Goal: Transaction & Acquisition: Purchase product/service

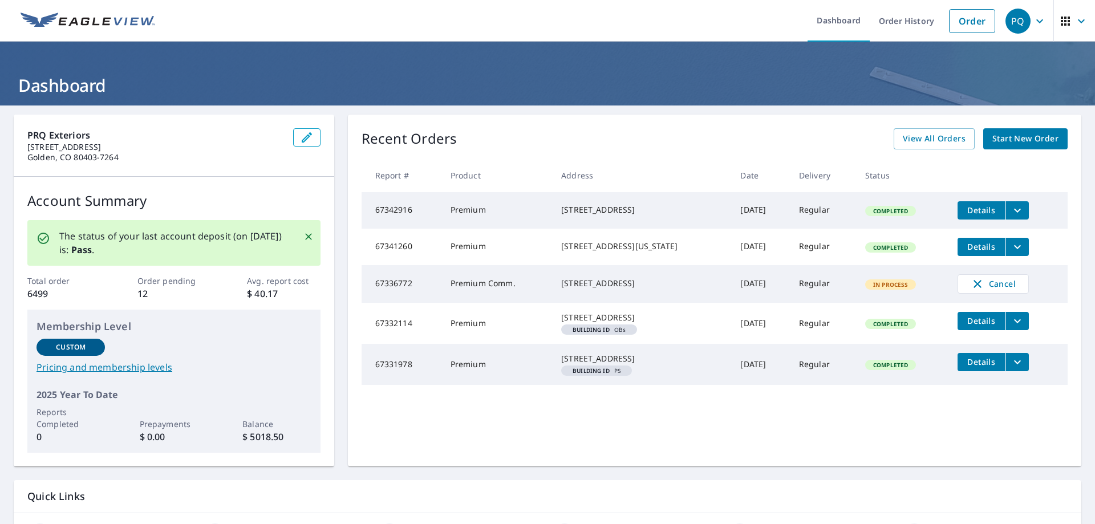
click at [1000, 137] on span "Start New Order" at bounding box center [1026, 139] width 66 height 14
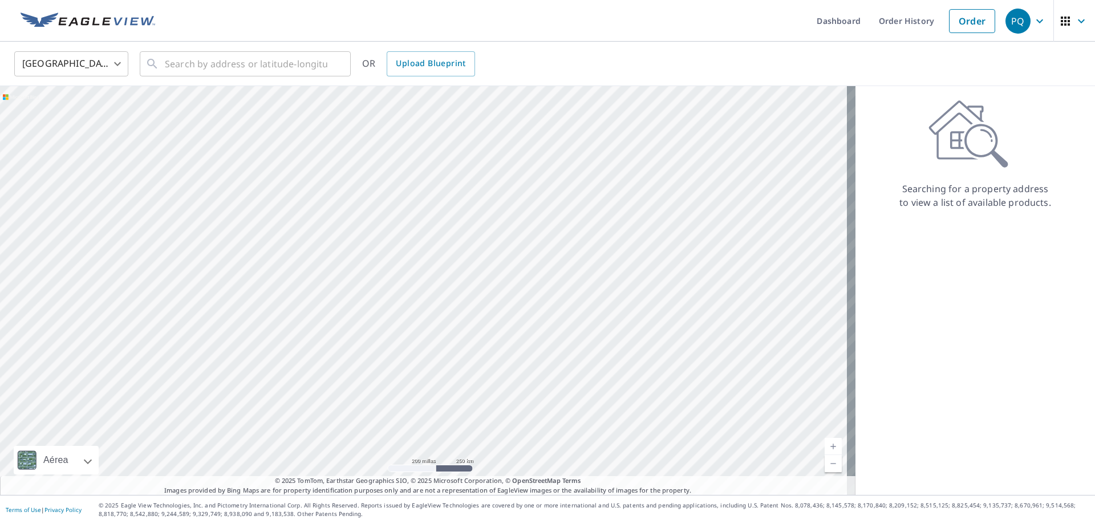
click at [929, 284] on div "Searching for a property address to view a list of available products." at bounding box center [976, 290] width 240 height 409
click at [298, 52] on input "text" at bounding box center [246, 64] width 163 height 32
paste input "5169 [PERSON_NAME] Dr"
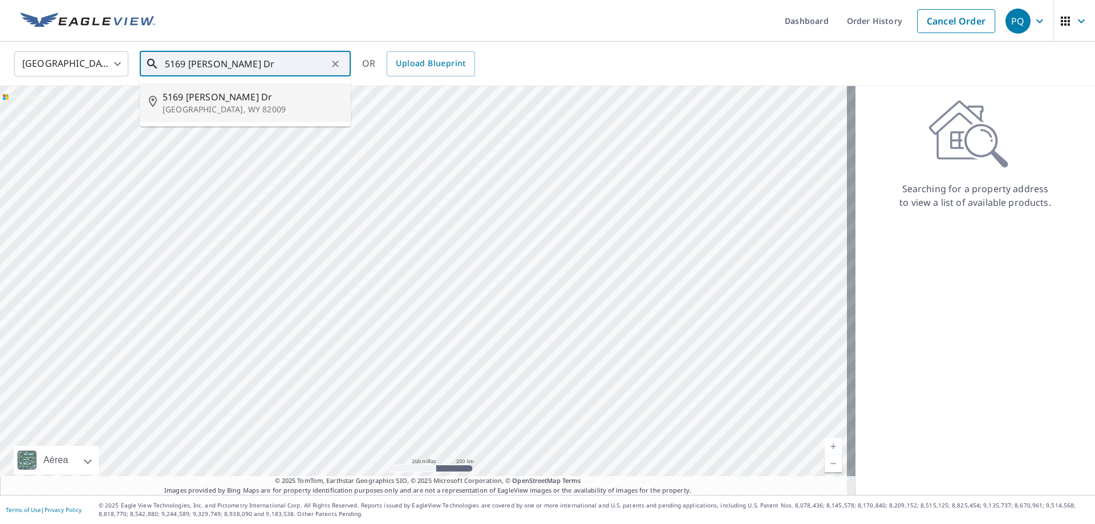
click at [272, 107] on p "[GEOGRAPHIC_DATA], WY 82009" at bounding box center [252, 109] width 179 height 11
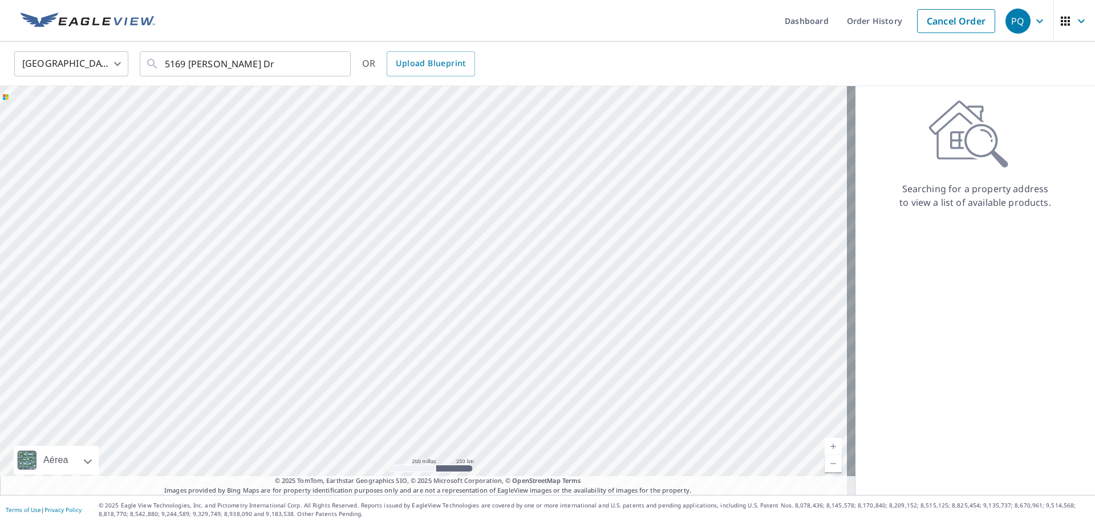
type input "[STREET_ADDRESS][PERSON_NAME][PERSON_NAME]"
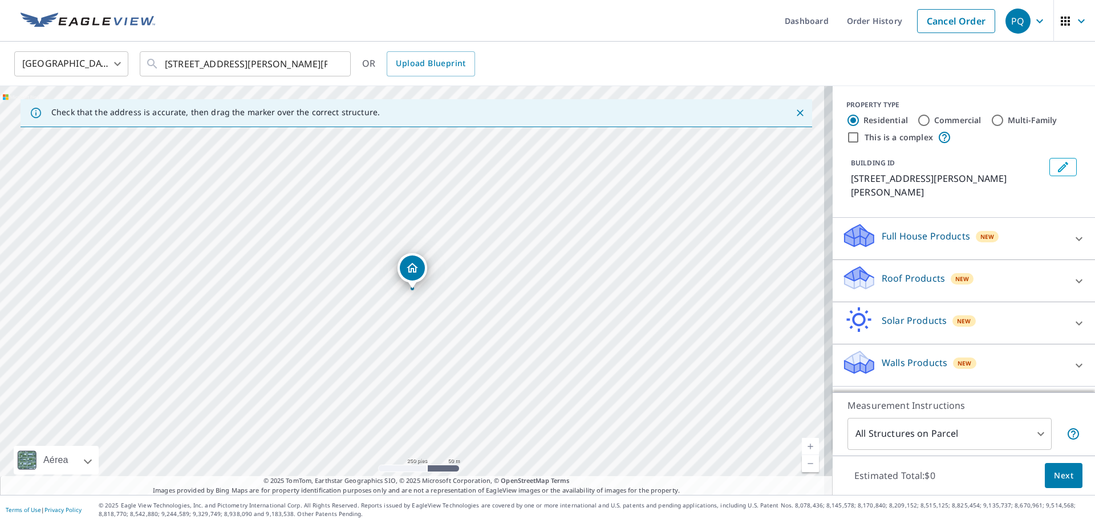
click at [1014, 223] on div "Full House Products New" at bounding box center [954, 239] width 224 height 33
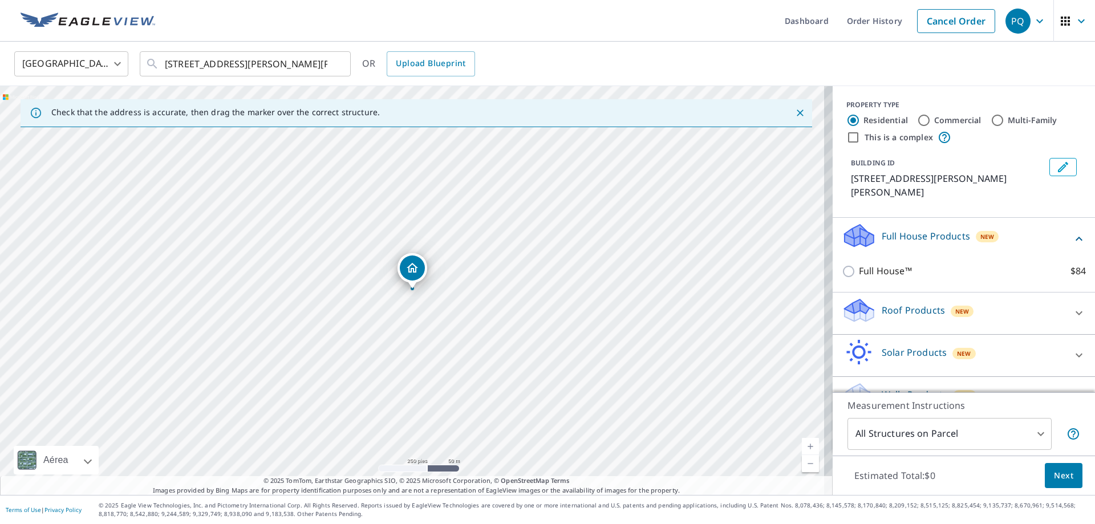
click at [992, 300] on div "Roof Products New" at bounding box center [954, 313] width 224 height 33
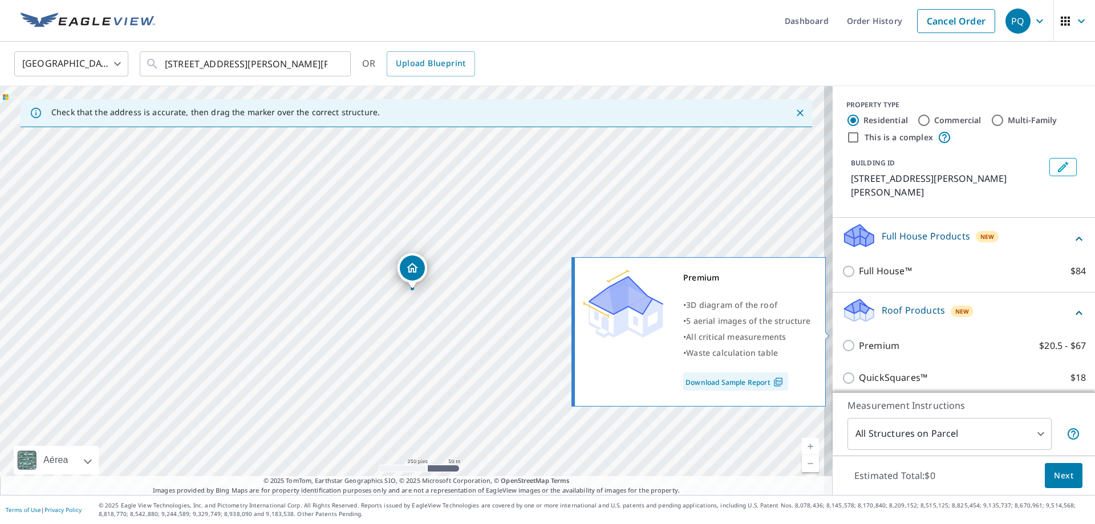
click at [865, 339] on p "Premium" at bounding box center [879, 346] width 41 height 14
click at [859, 339] on input "Premium $20.5 - $67" at bounding box center [850, 346] width 17 height 14
checkbox input "true"
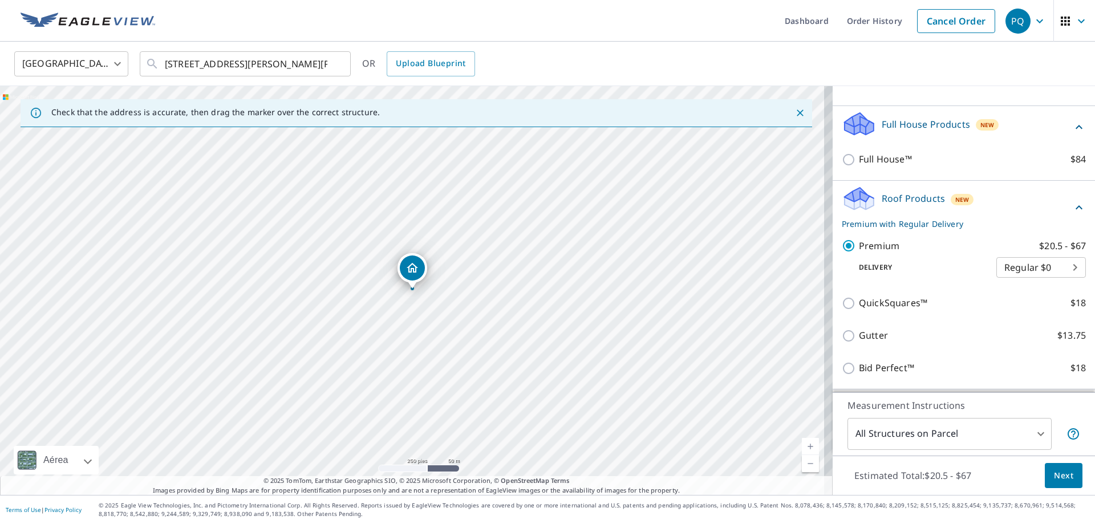
scroll to position [114, 0]
click at [1059, 478] on span "Next" at bounding box center [1063, 476] width 19 height 14
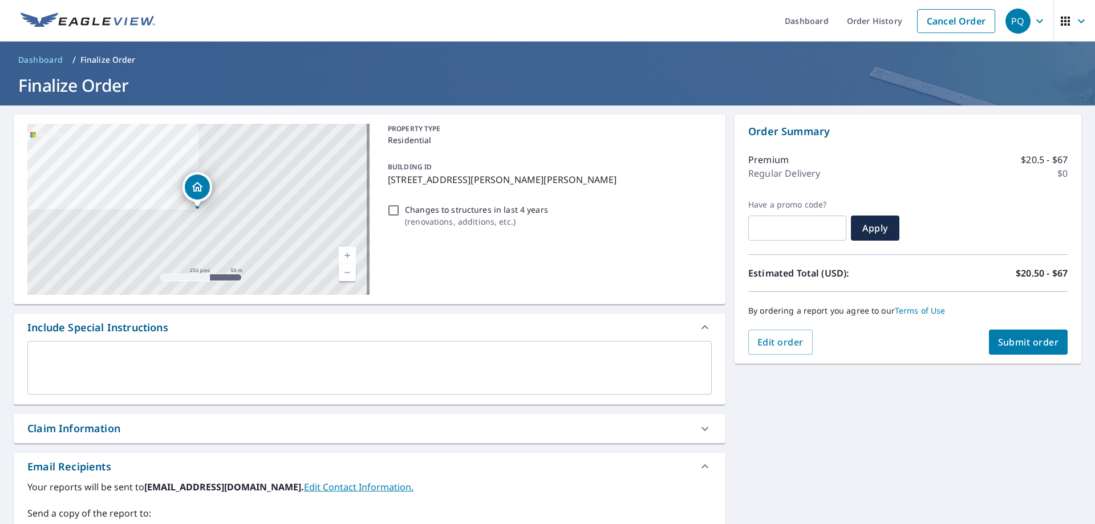
click at [124, 381] on textarea at bounding box center [369, 368] width 669 height 33
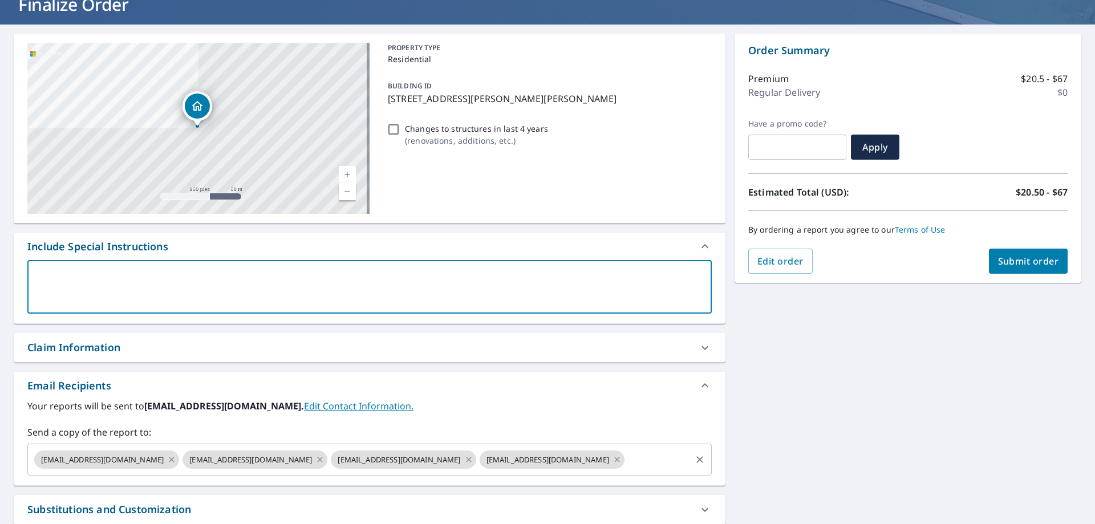
scroll to position [171, 0]
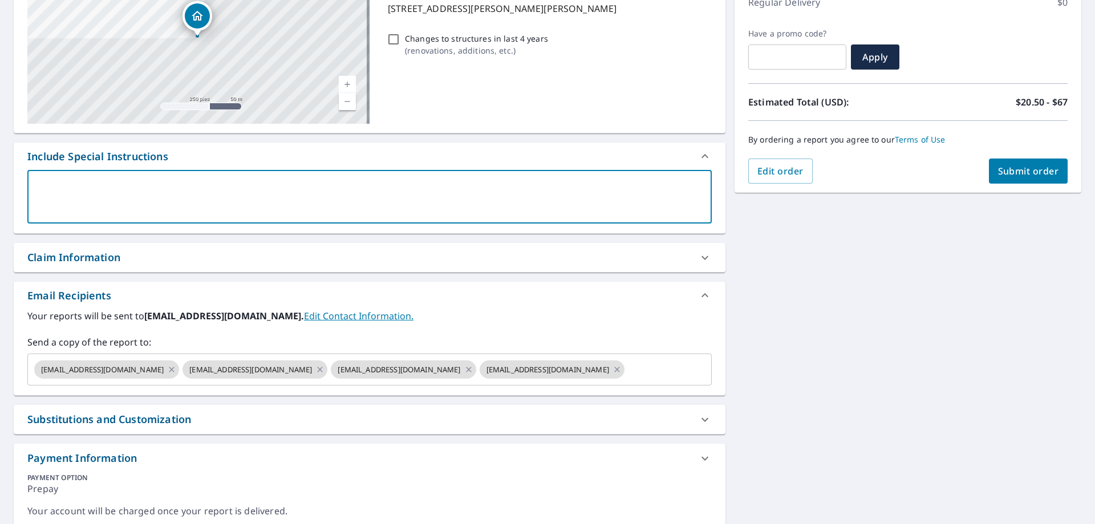
drag, startPoint x: 130, startPoint y: 274, endPoint x: 129, endPoint y: 265, distance: 9.1
click at [129, 271] on div "[STREET_ADDRESS][PERSON_NAME][PERSON_NAME] Aérea Carretera Un mapa de carretera…" at bounding box center [370, 236] width 712 height 584
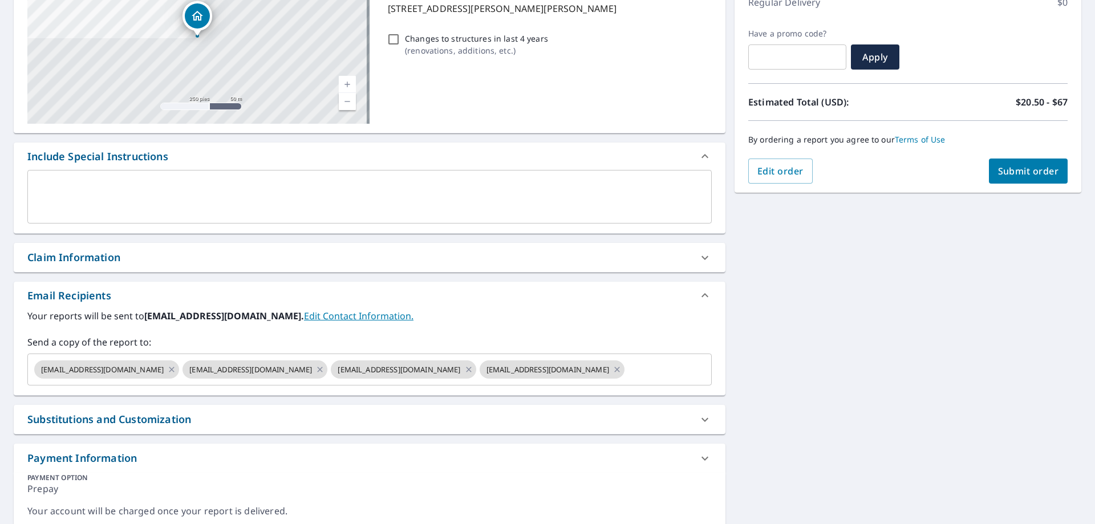
click at [129, 264] on div "Claim Information" at bounding box center [359, 257] width 664 height 15
checkbox input "true"
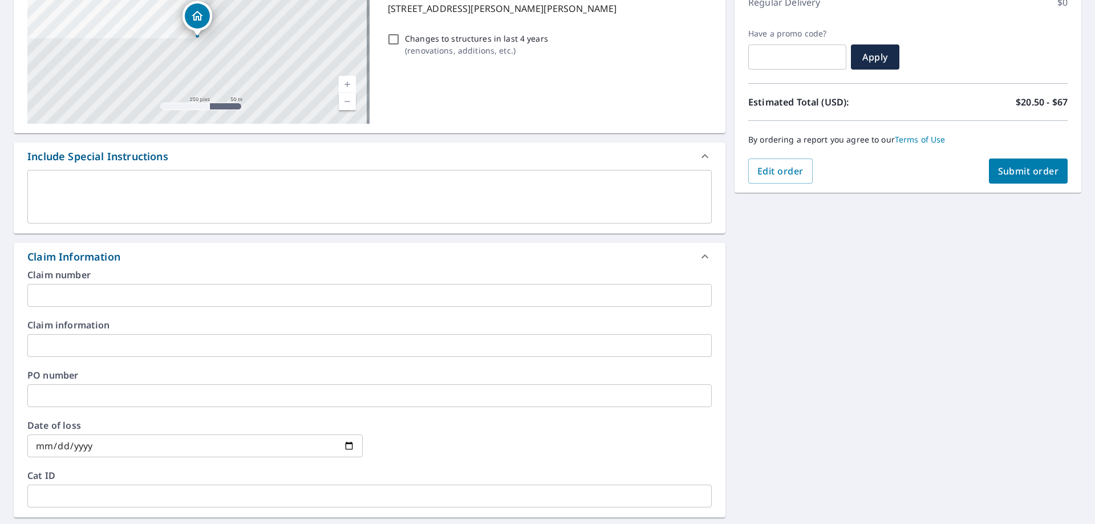
click at [104, 290] on input "text" at bounding box center [369, 295] width 685 height 23
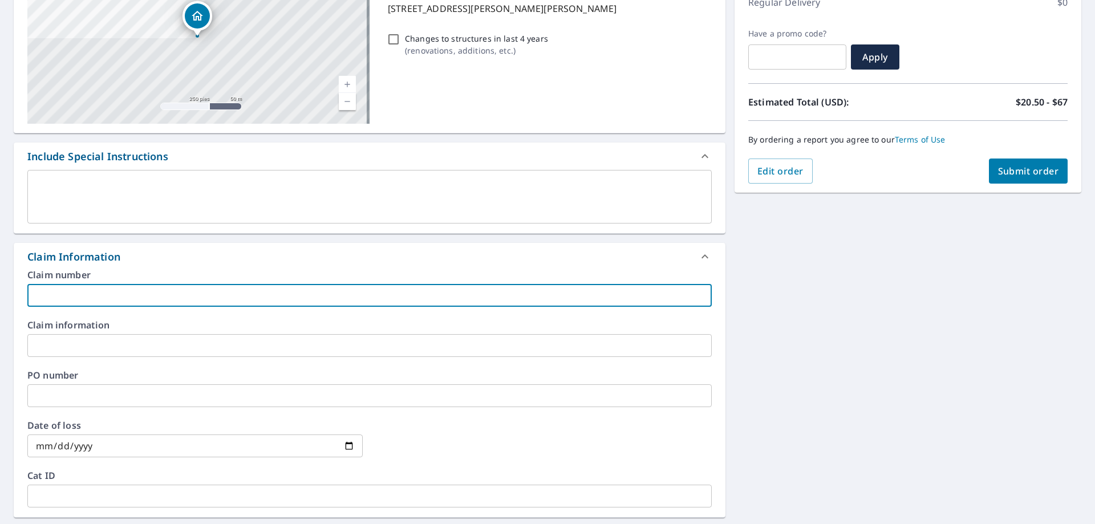
paste input "8489 [PERSON_NAME]"
type input "8489 [PERSON_NAME]"
checkbox input "true"
type input "8489 [PERSON_NAME]"
click at [74, 348] on input "text" at bounding box center [369, 345] width 685 height 23
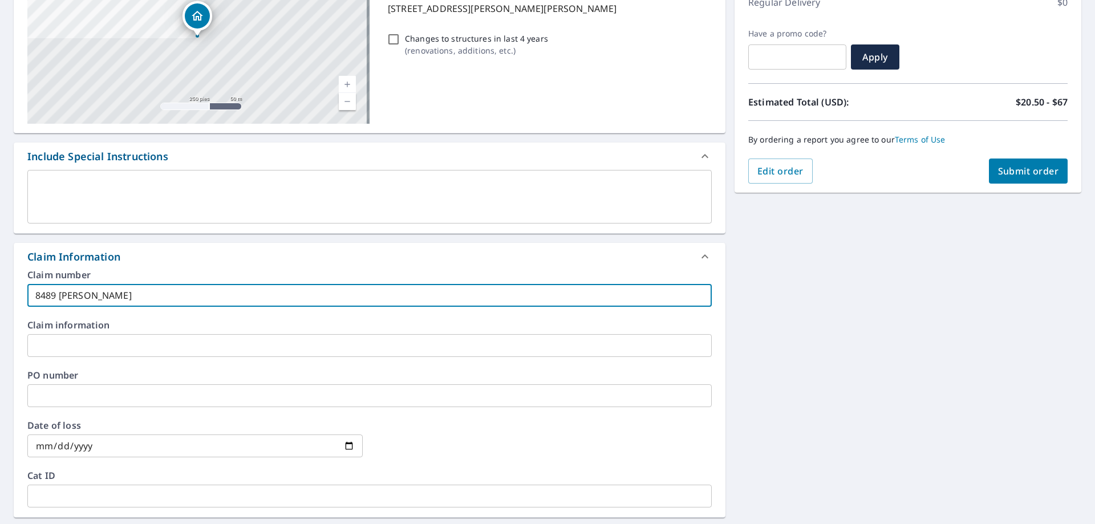
paste input "8489 [PERSON_NAME]"
type input "8489 [PERSON_NAME]"
checkbox input "true"
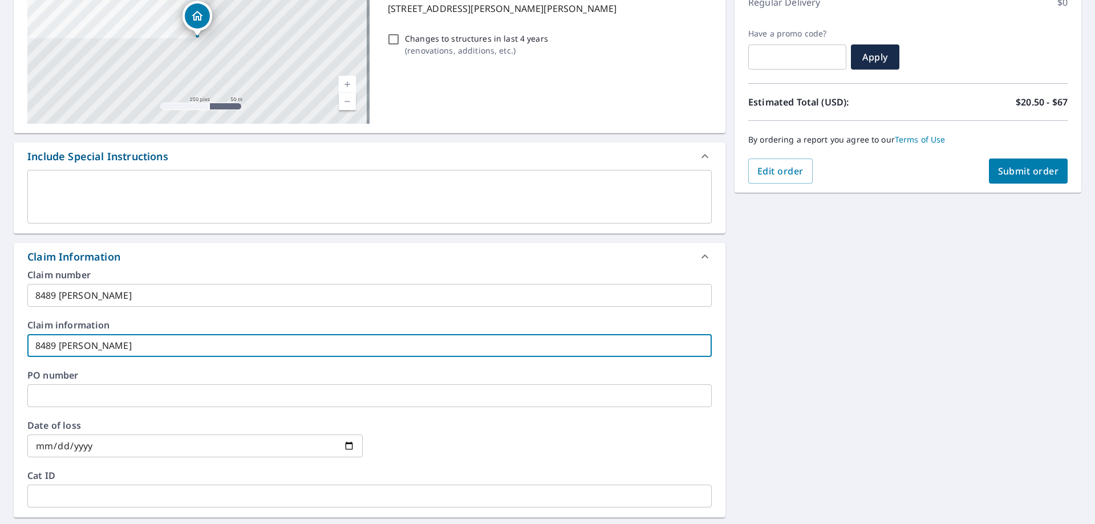
type input "8489 [PERSON_NAME]"
click at [209, 327] on label "Claim information" at bounding box center [369, 325] width 685 height 9
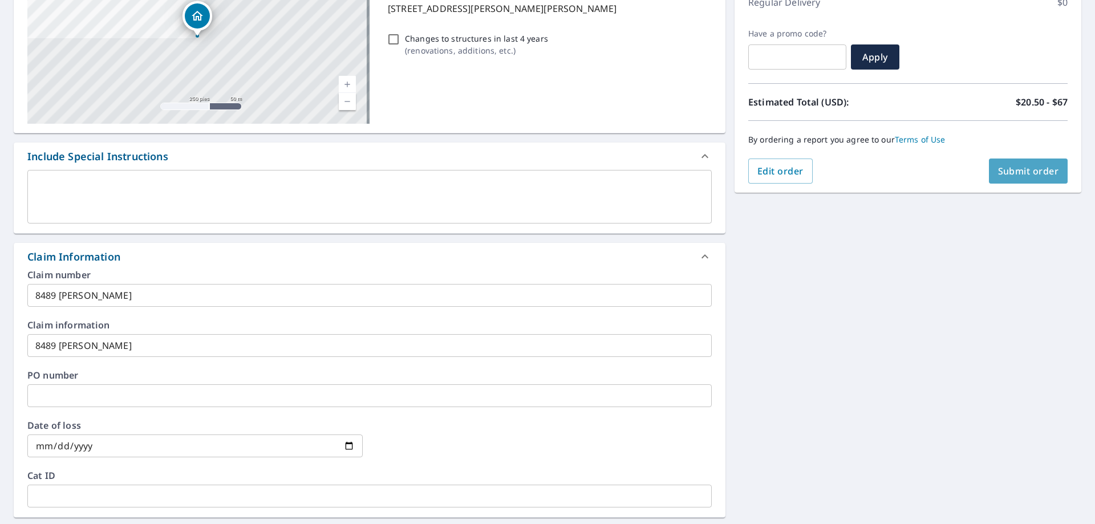
click at [1012, 169] on span "Submit order" at bounding box center [1028, 171] width 61 height 13
checkbox input "true"
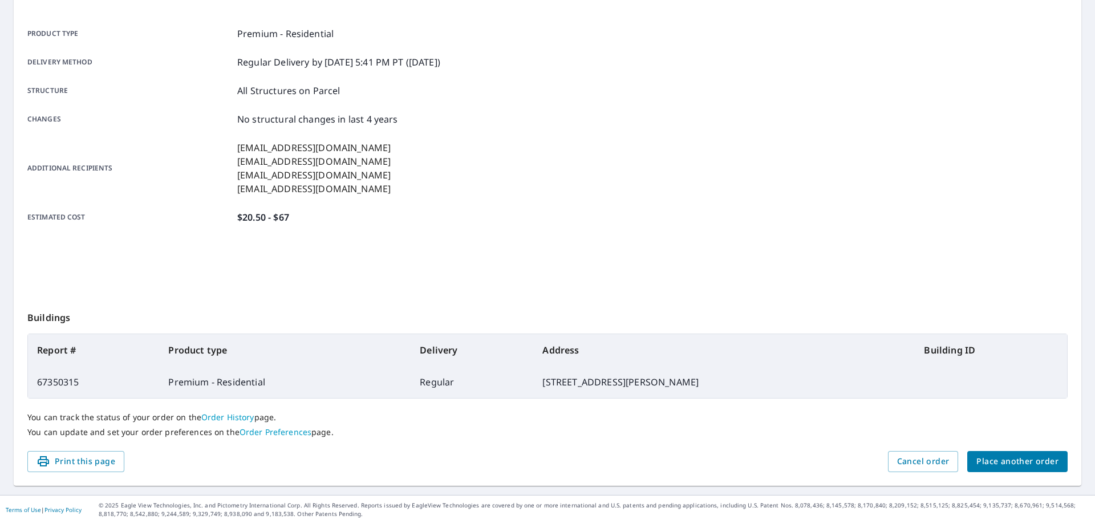
scroll to position [147, 0]
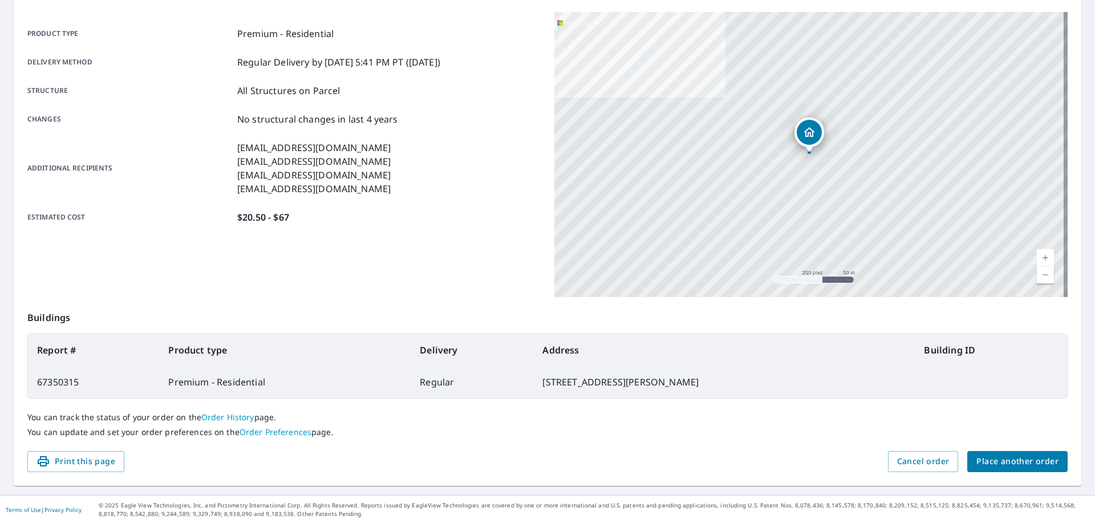
click at [1005, 469] on button "Place another order" at bounding box center [1018, 461] width 100 height 21
